Goal: Find contact information: Find contact information

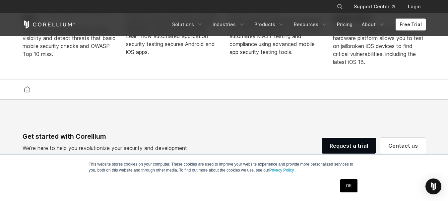
scroll to position [1372, 0]
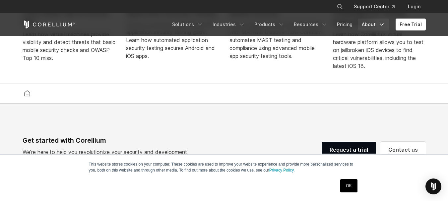
click at [369, 22] on link "About" at bounding box center [373, 25] width 31 height 12
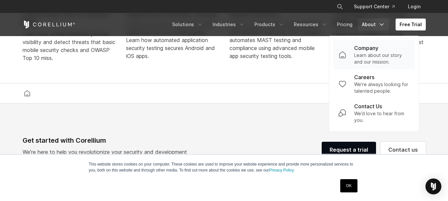
click at [369, 52] on p "Company" at bounding box center [366, 48] width 24 height 8
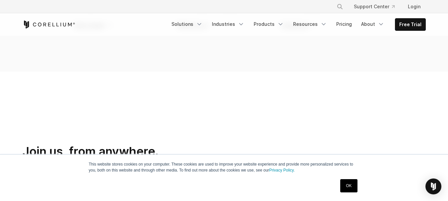
scroll to position [796, 0]
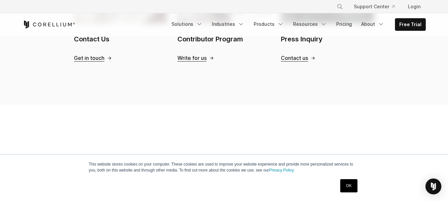
click at [289, 55] on span "Contact us" at bounding box center [294, 58] width 27 height 7
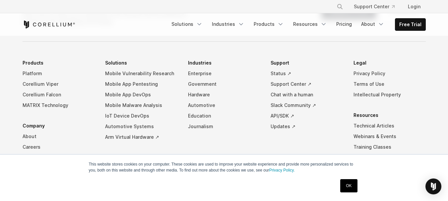
scroll to position [432, 0]
